Goal: Task Accomplishment & Management: Complete application form

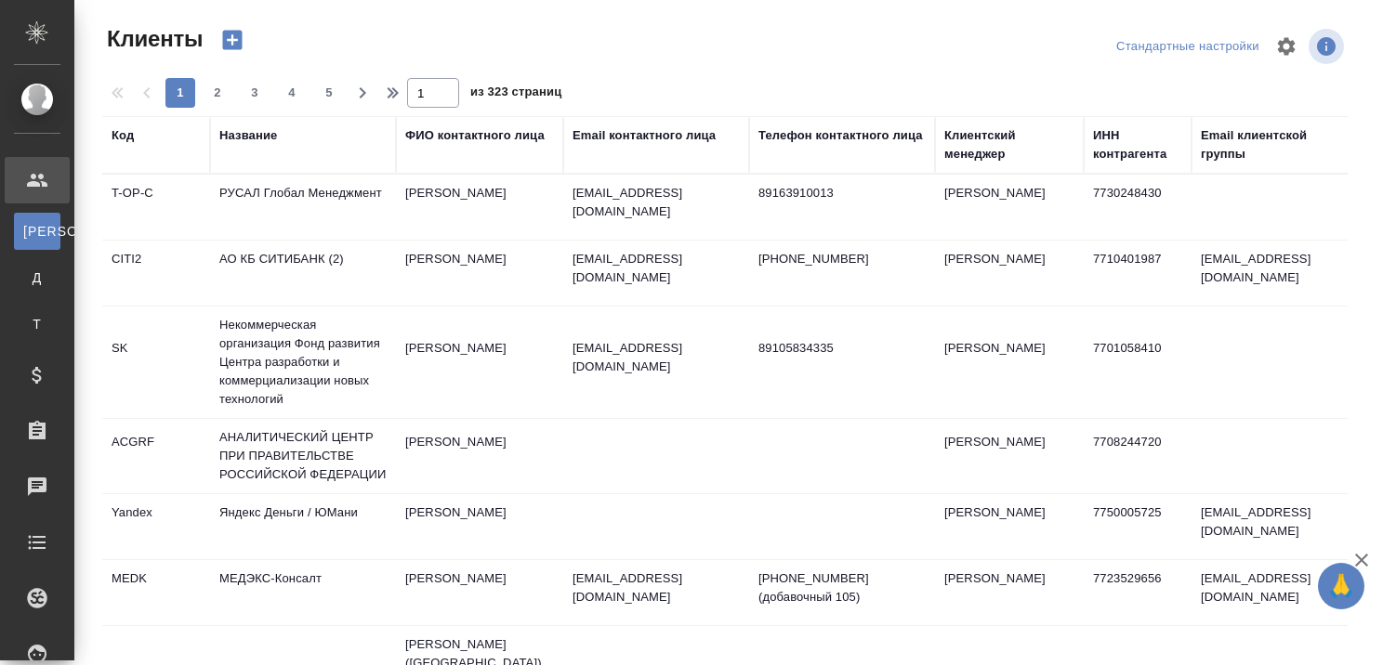
select select "RU"
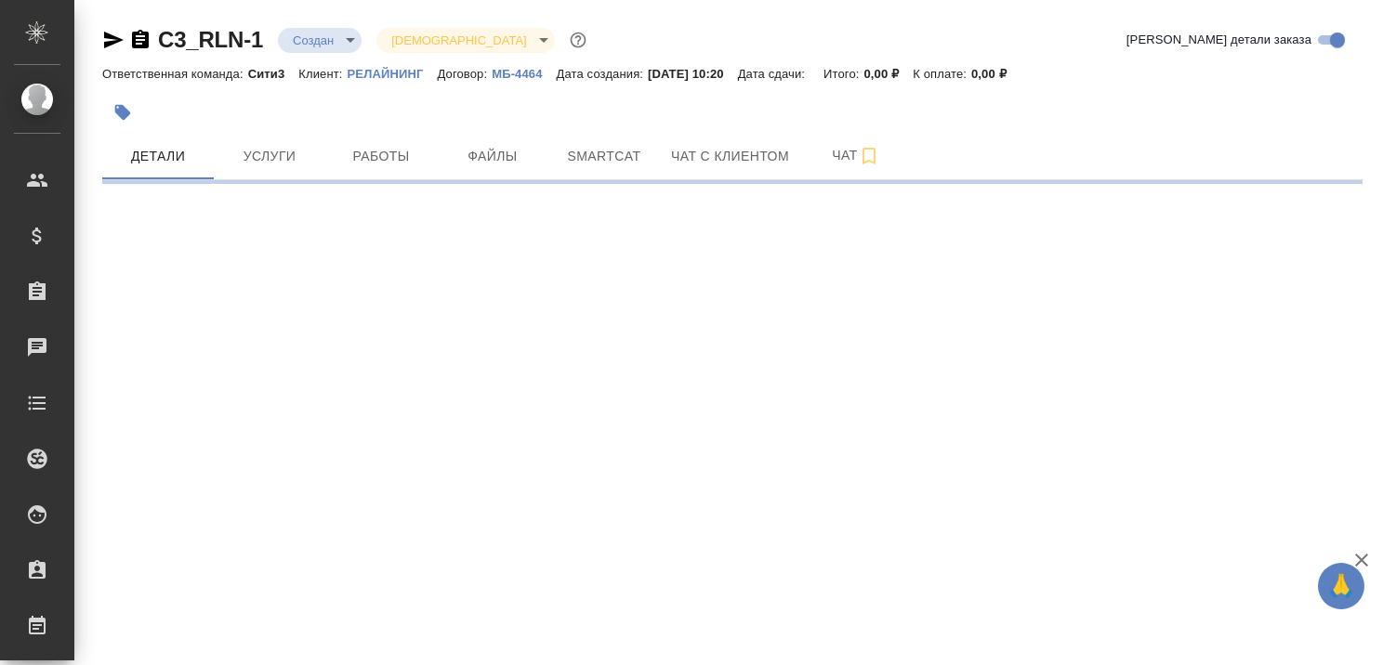
select select "RU"
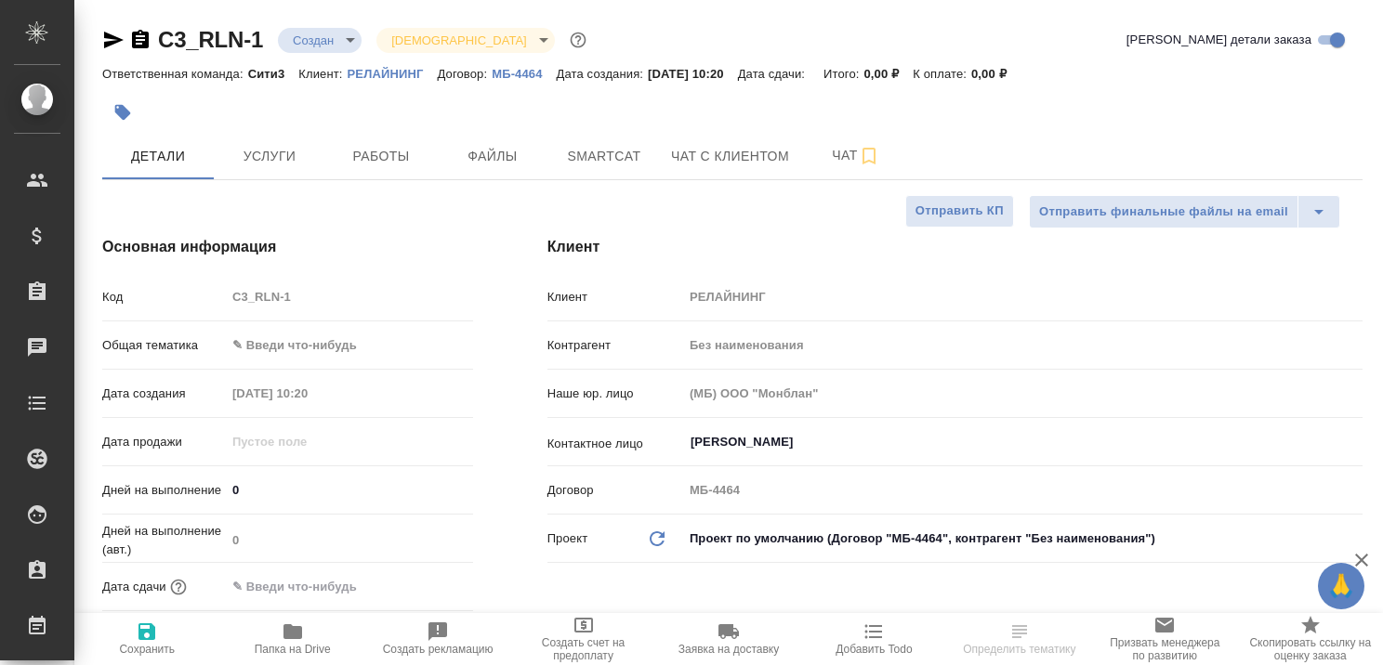
type textarea "x"
type input "[PERSON_NAME]"
type textarea "x"
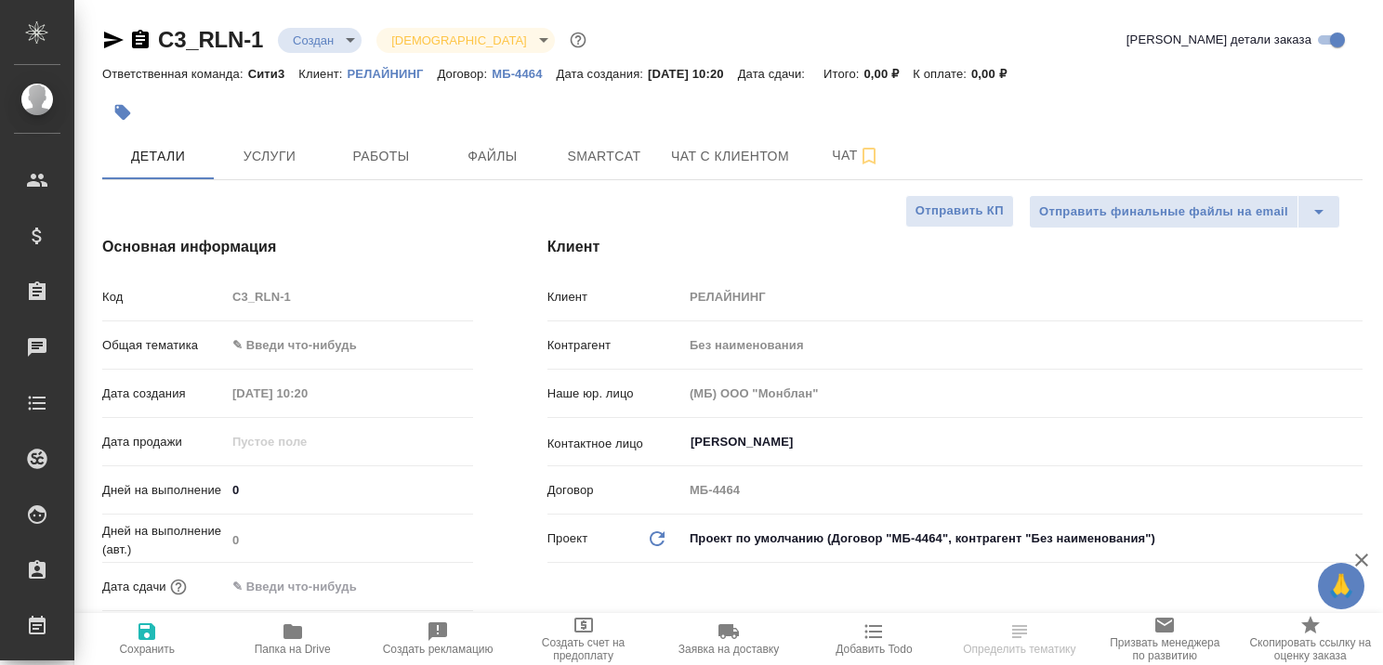
type textarea "x"
click at [1359, 559] on icon "button" at bounding box center [1361, 560] width 13 height 13
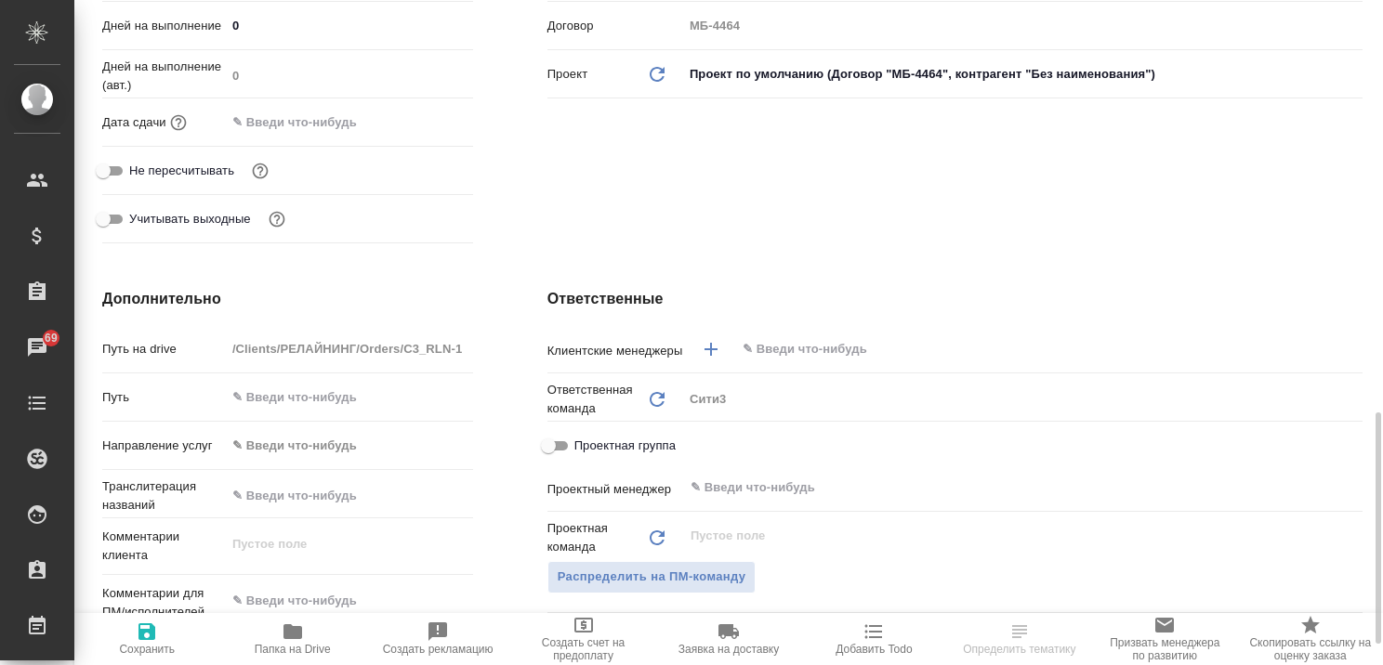
scroll to position [744, 0]
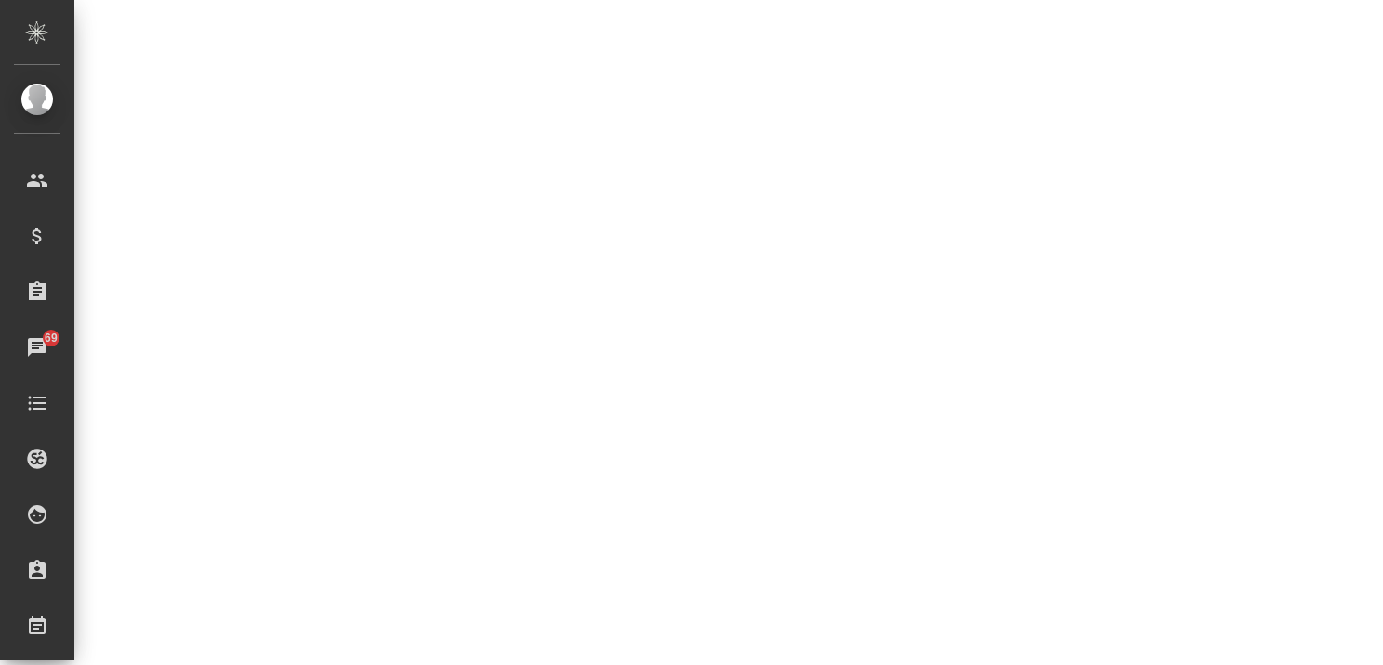
select select "RU"
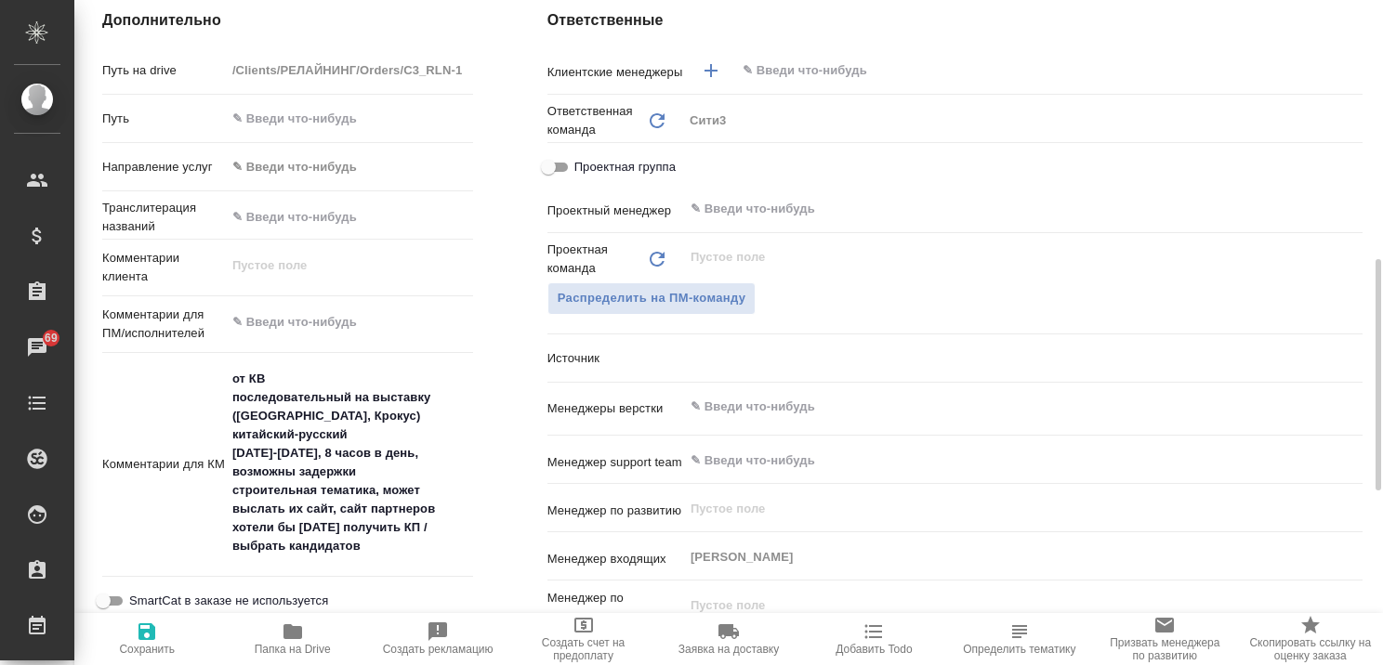
type textarea "x"
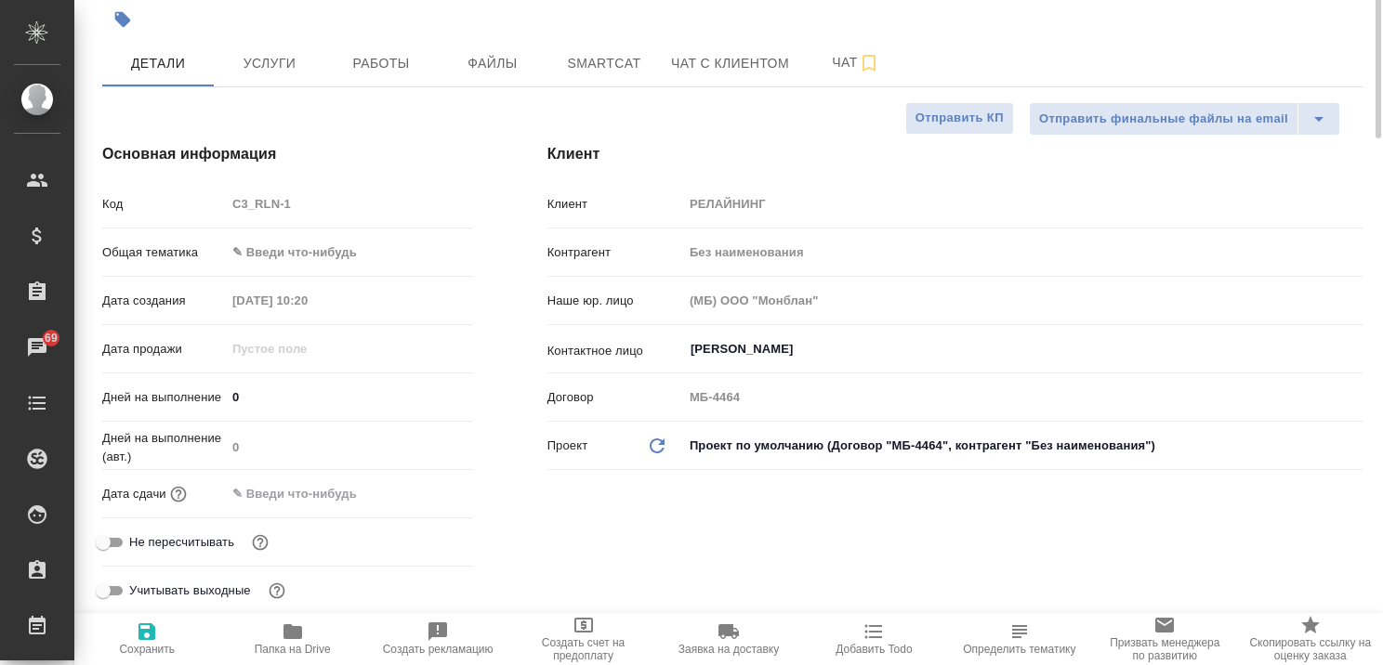
scroll to position [0, 0]
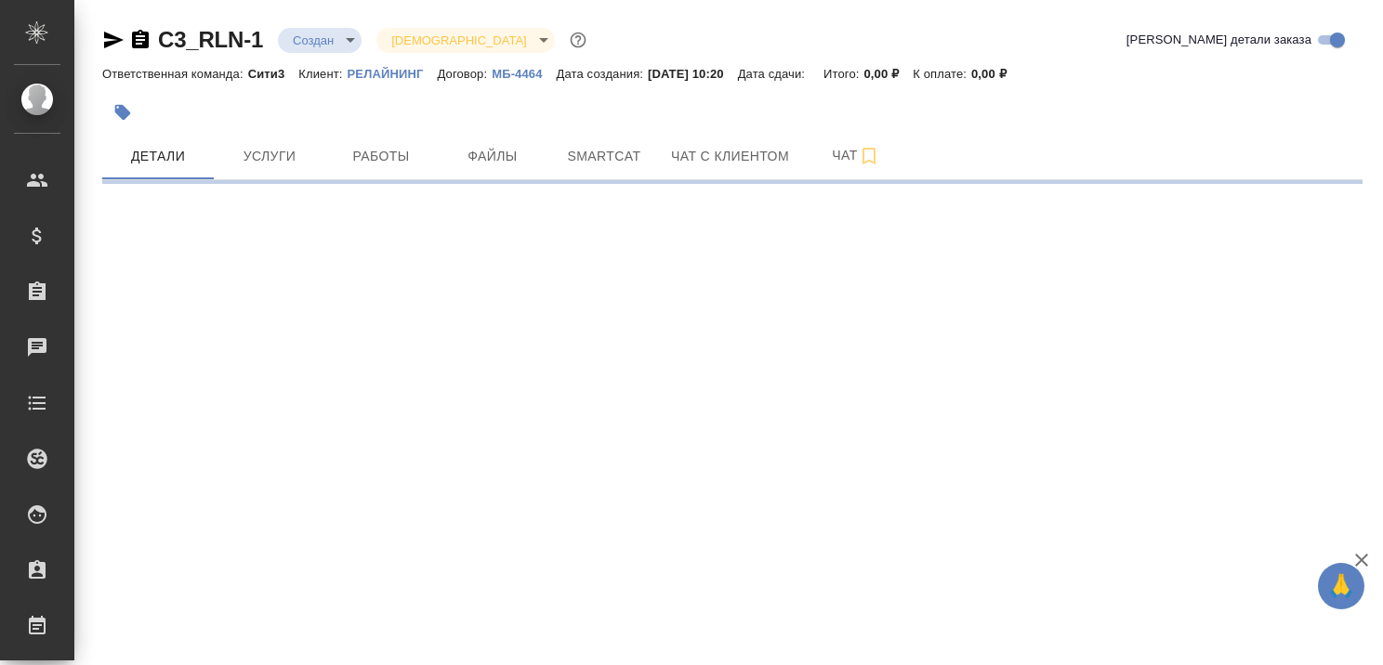
select select "RU"
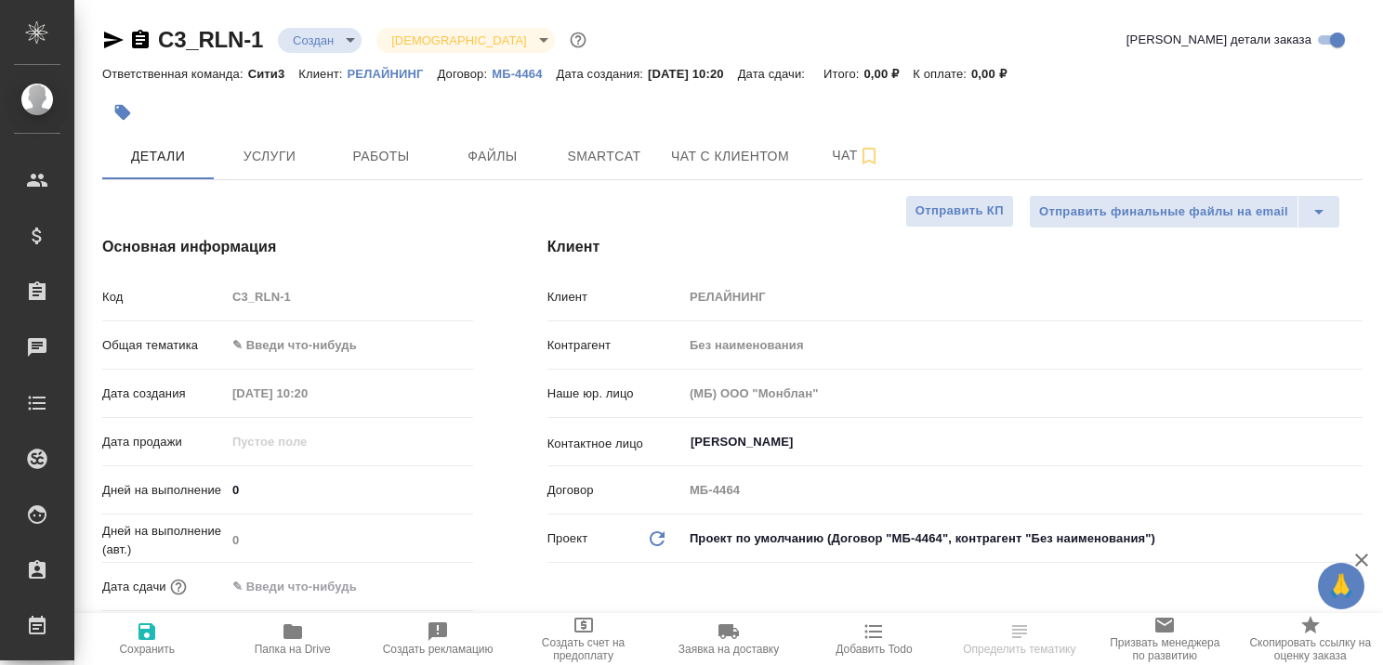
type textarea "x"
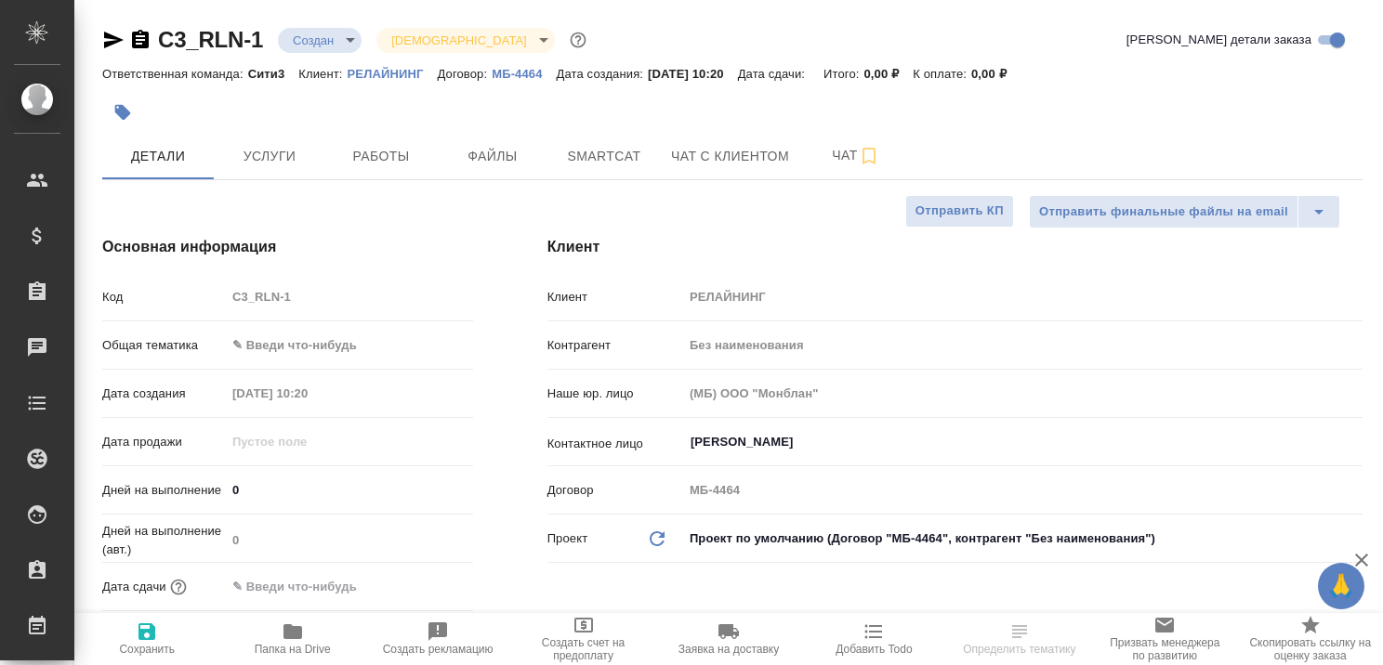
type textarea "x"
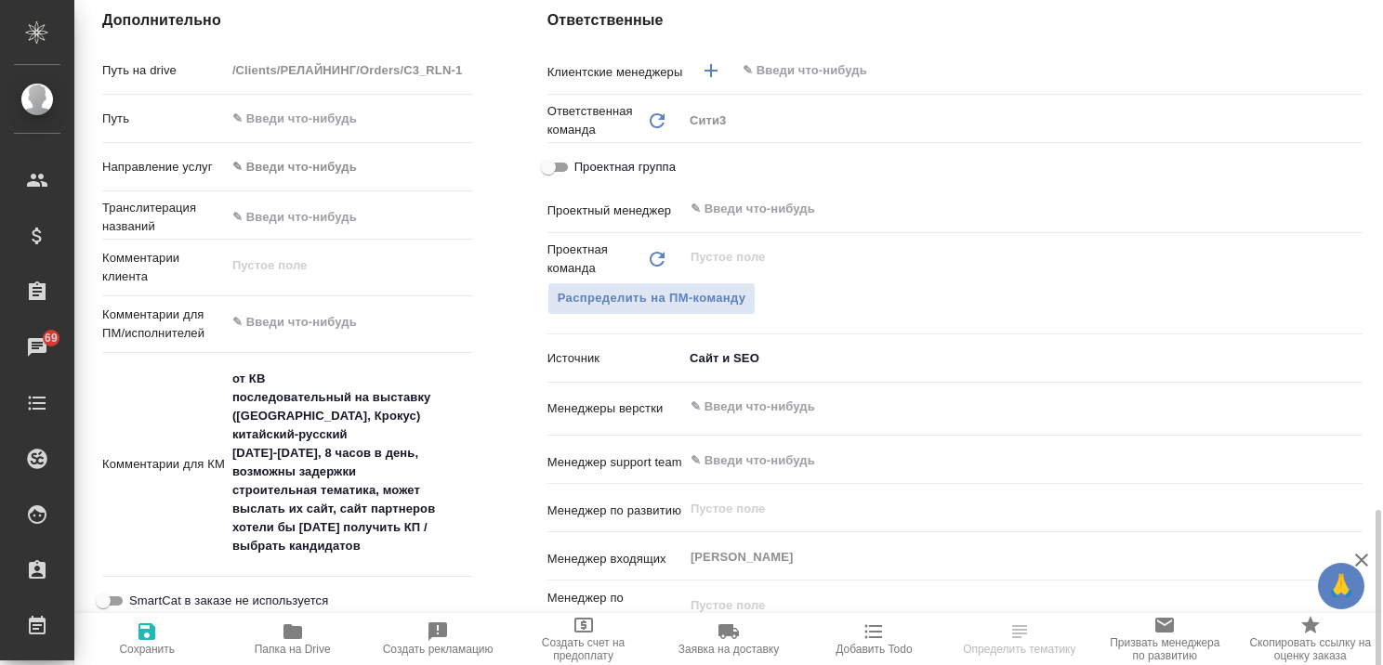
scroll to position [1022, 0]
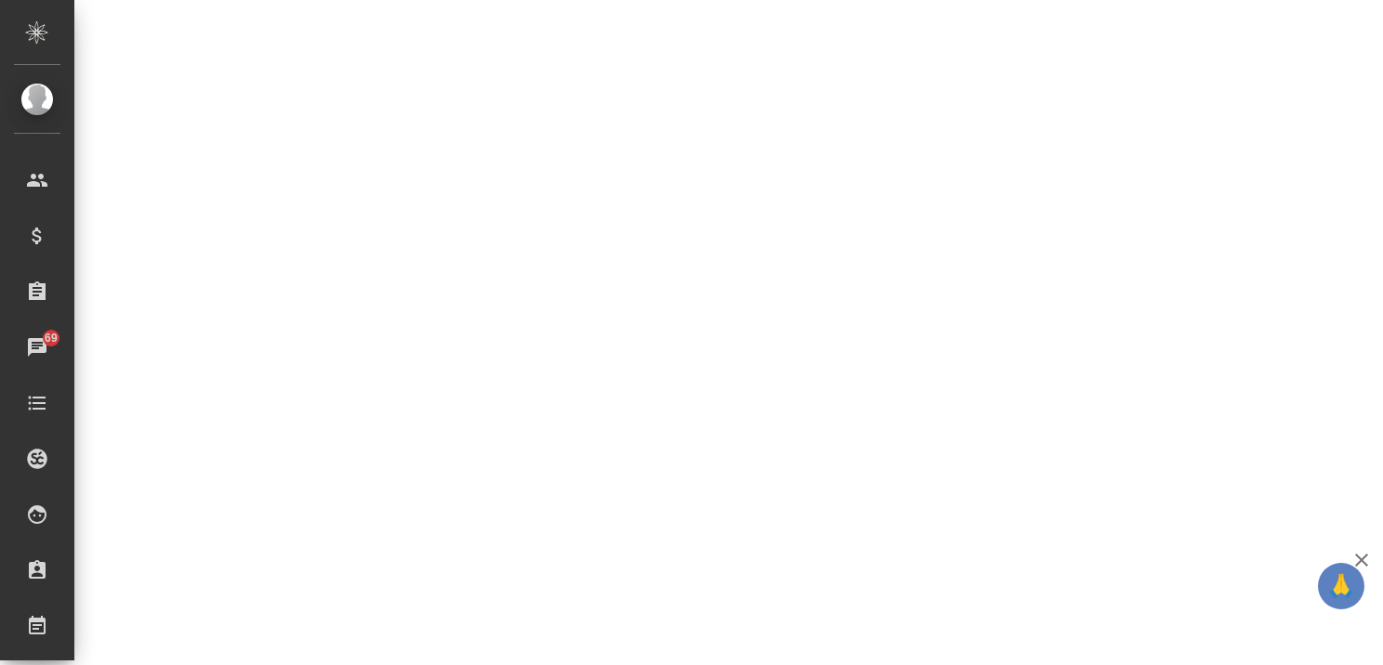
select select "RU"
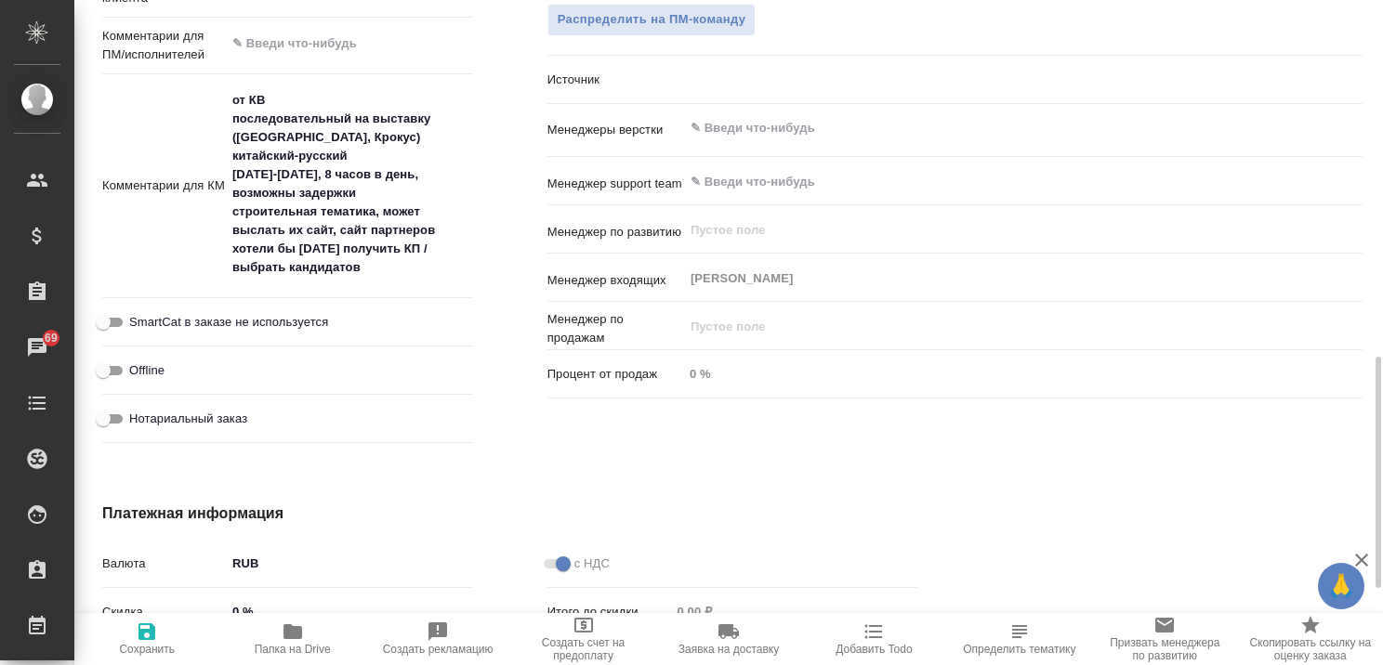
type textarea "x"
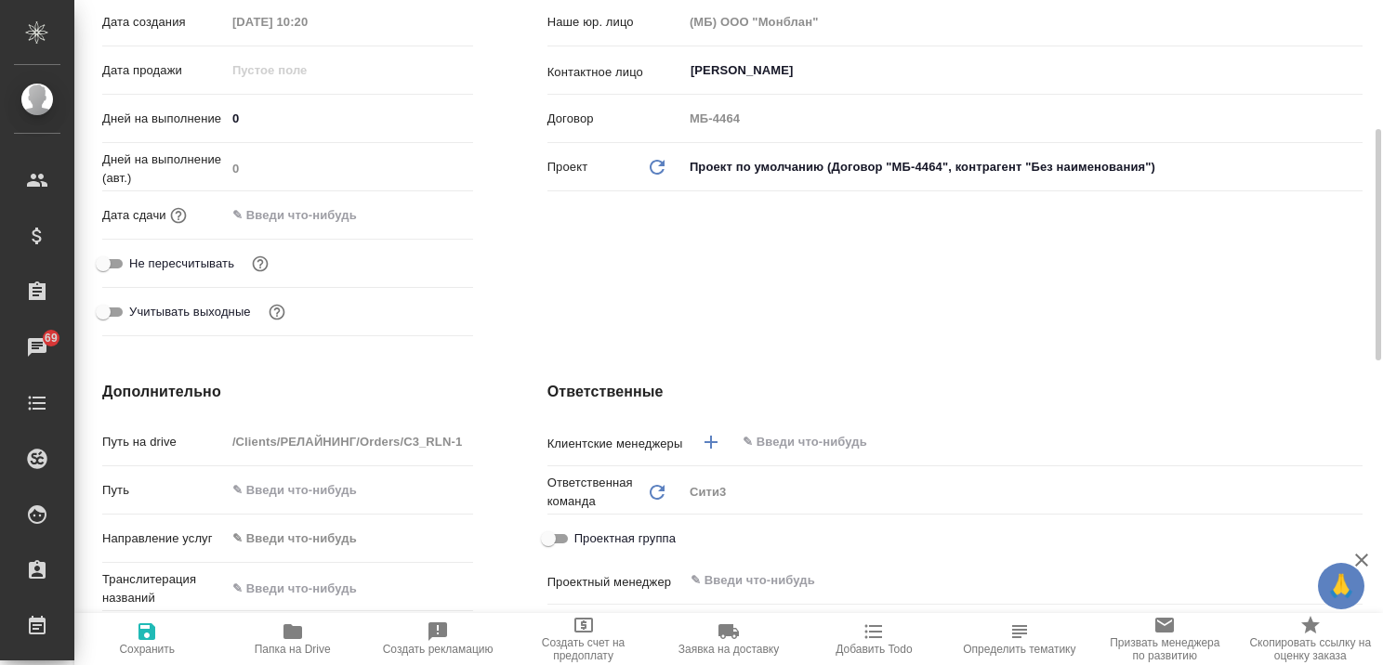
scroll to position [0, 0]
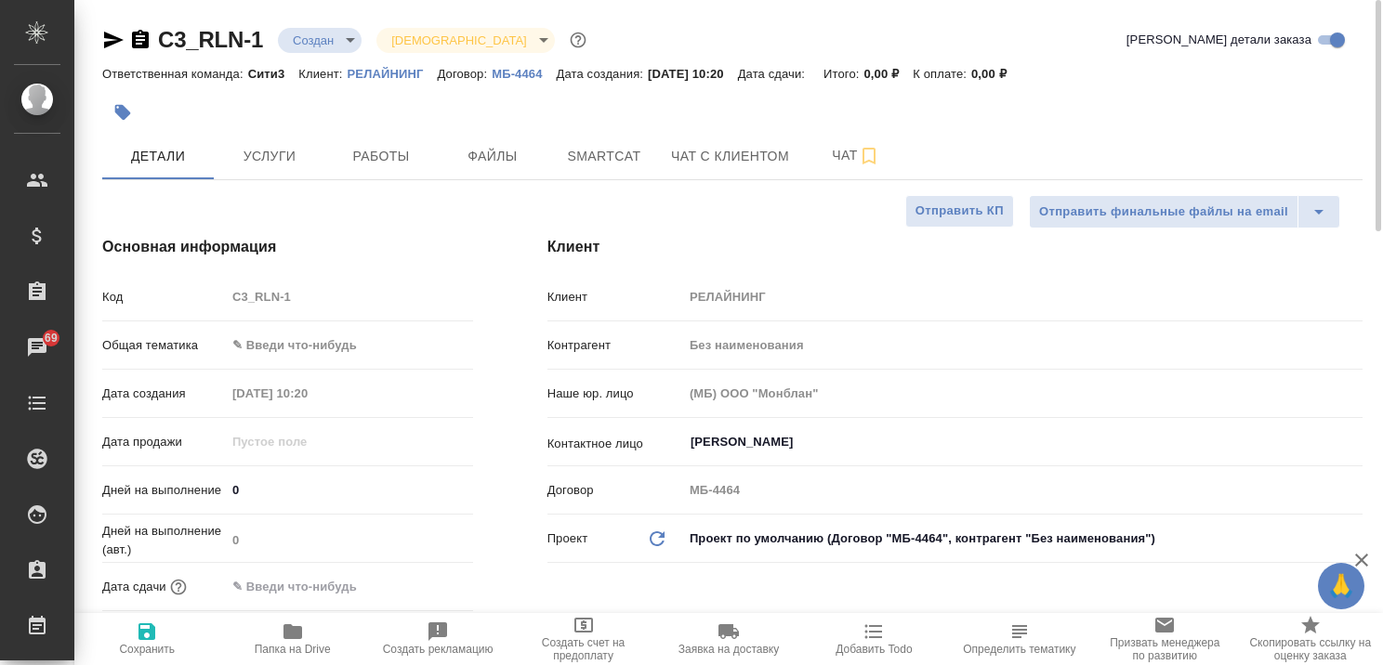
type textarea "x"
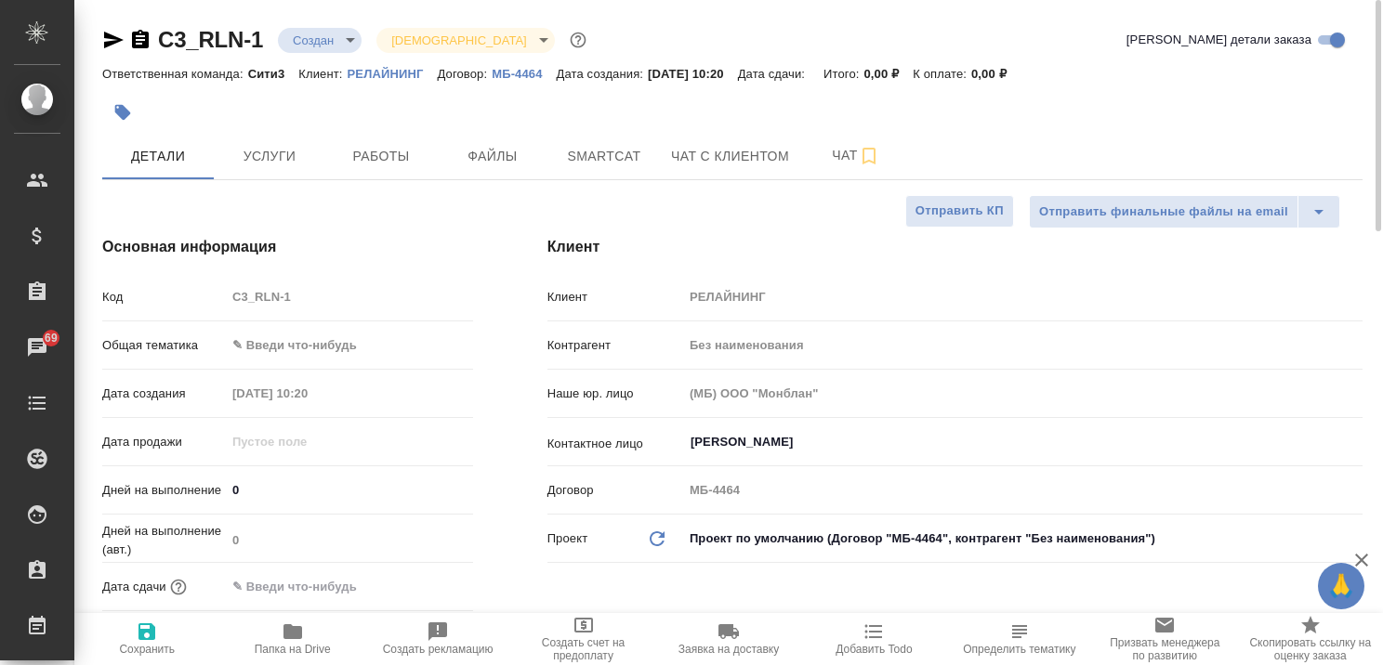
type textarea "x"
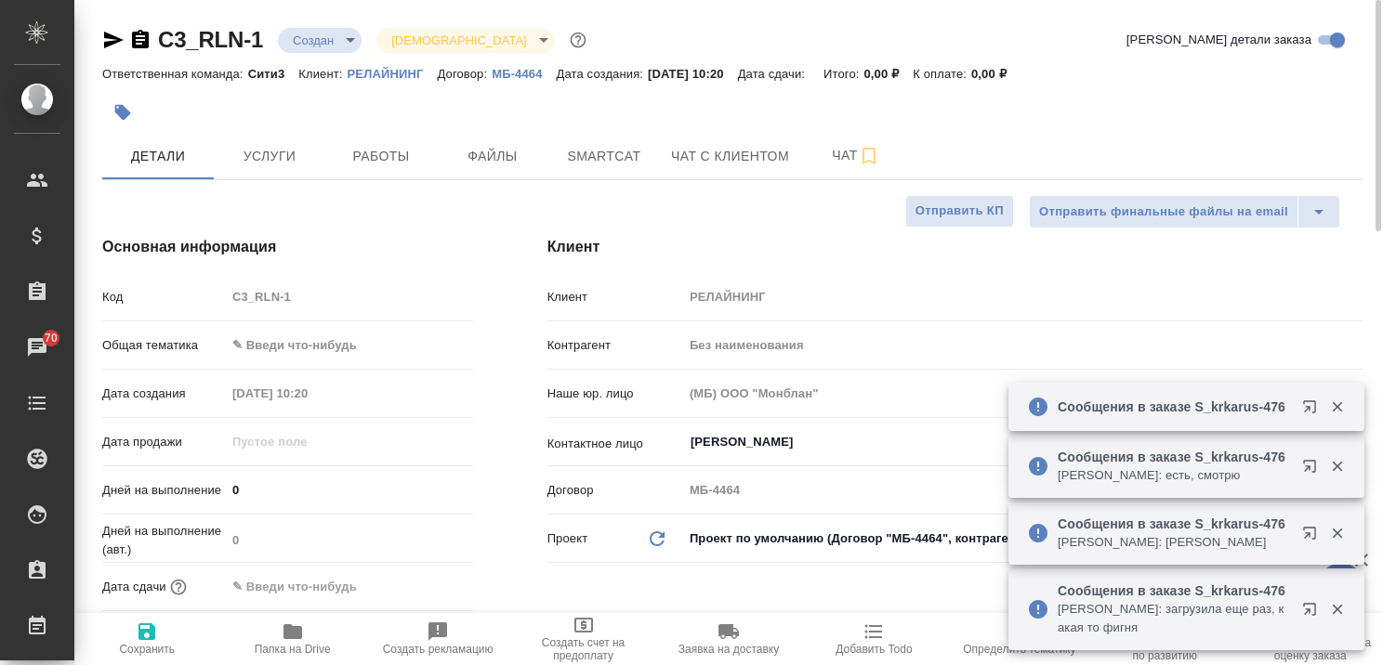
type textarea "x"
